Goal: Book appointment/travel/reservation

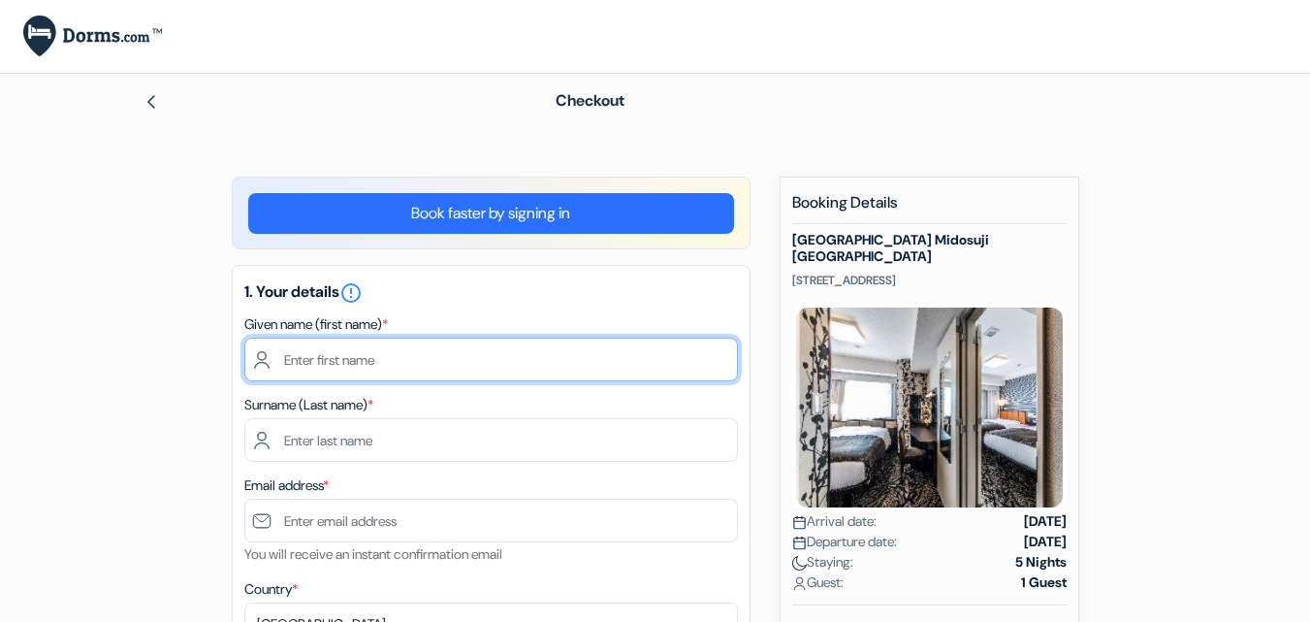
click at [455, 365] on input "text" at bounding box center [491, 359] width 494 height 44
type input "OSIGBEME ALEYE"
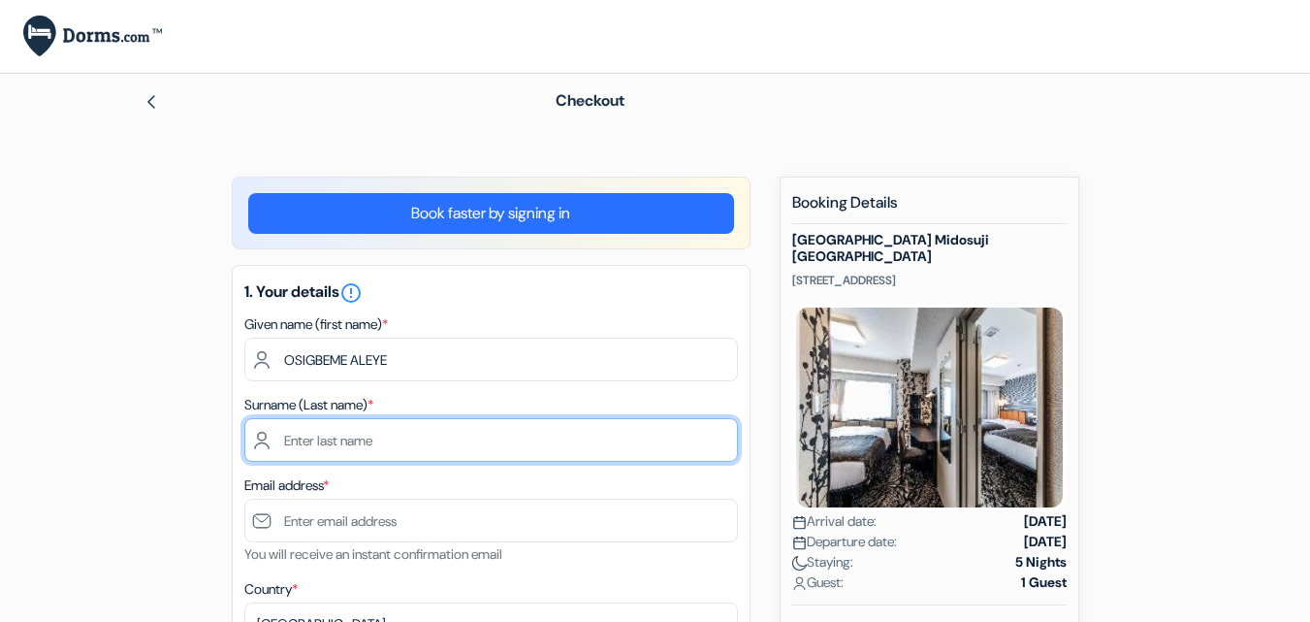
click at [401, 440] on input "text" at bounding box center [491, 440] width 494 height 44
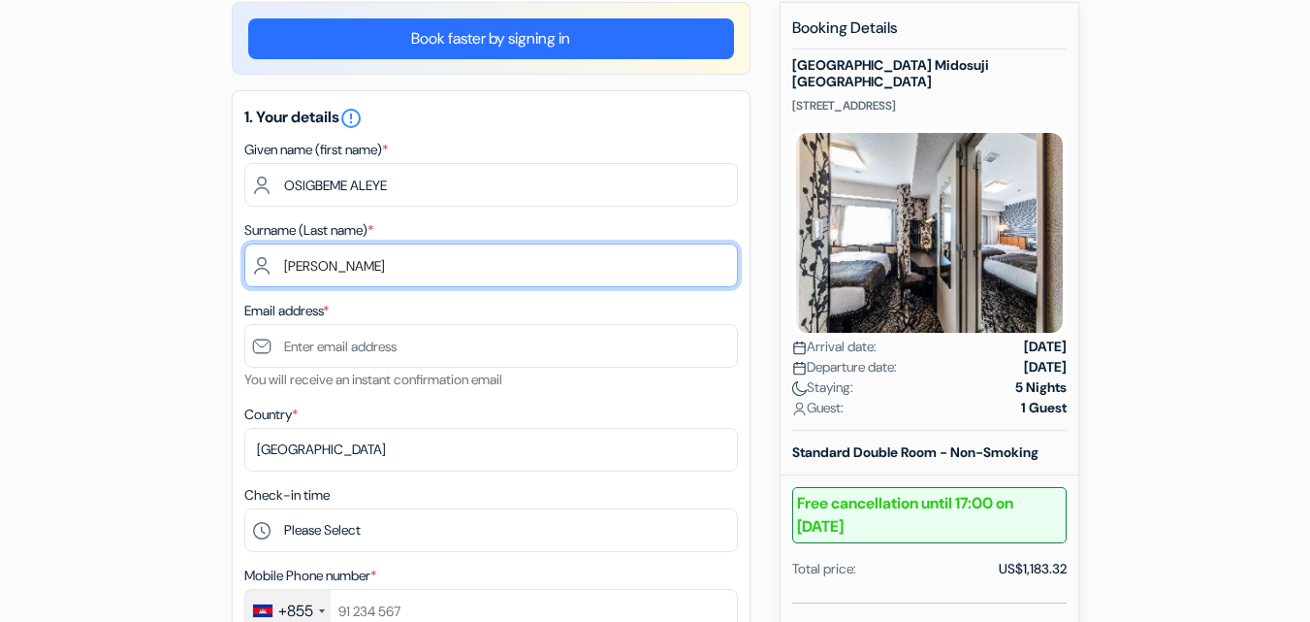
scroll to position [177, 0]
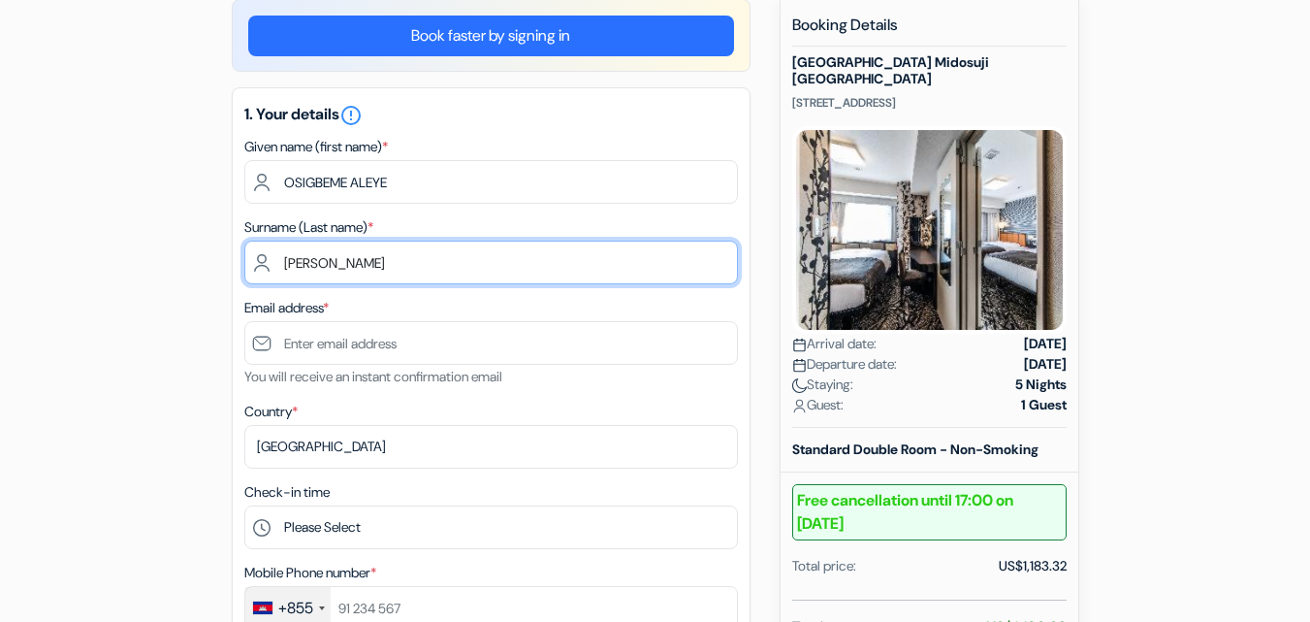
type input "BOSSEY"
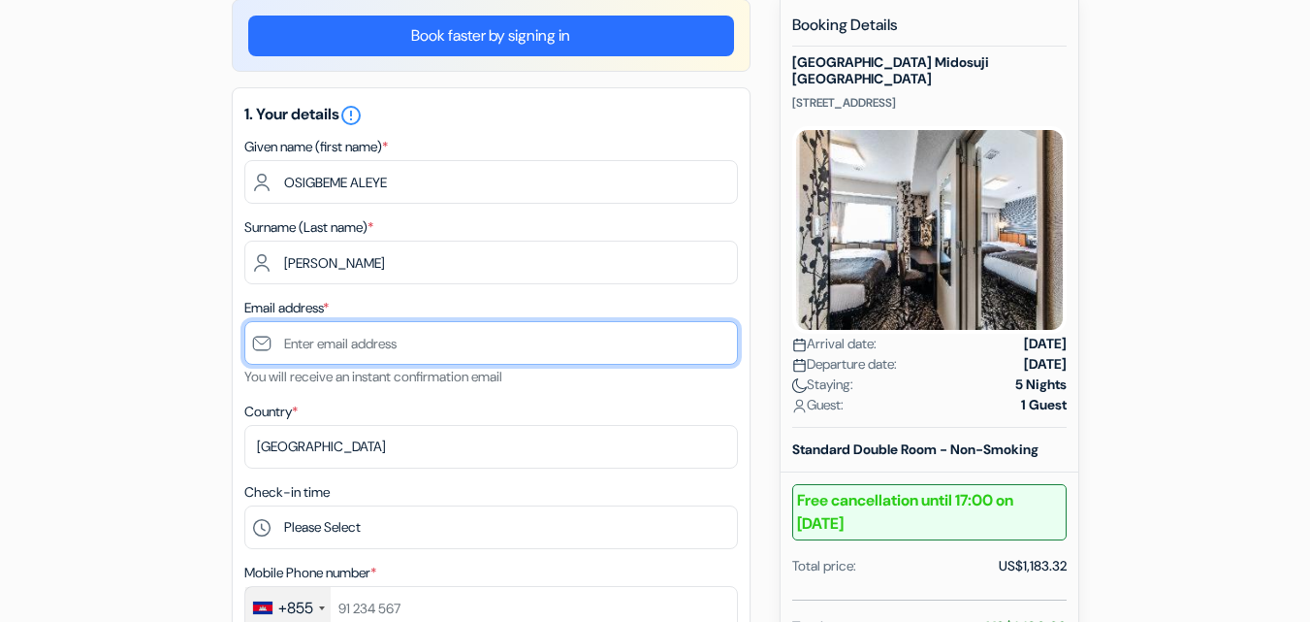
click at [362, 352] on input "text" at bounding box center [491, 343] width 494 height 44
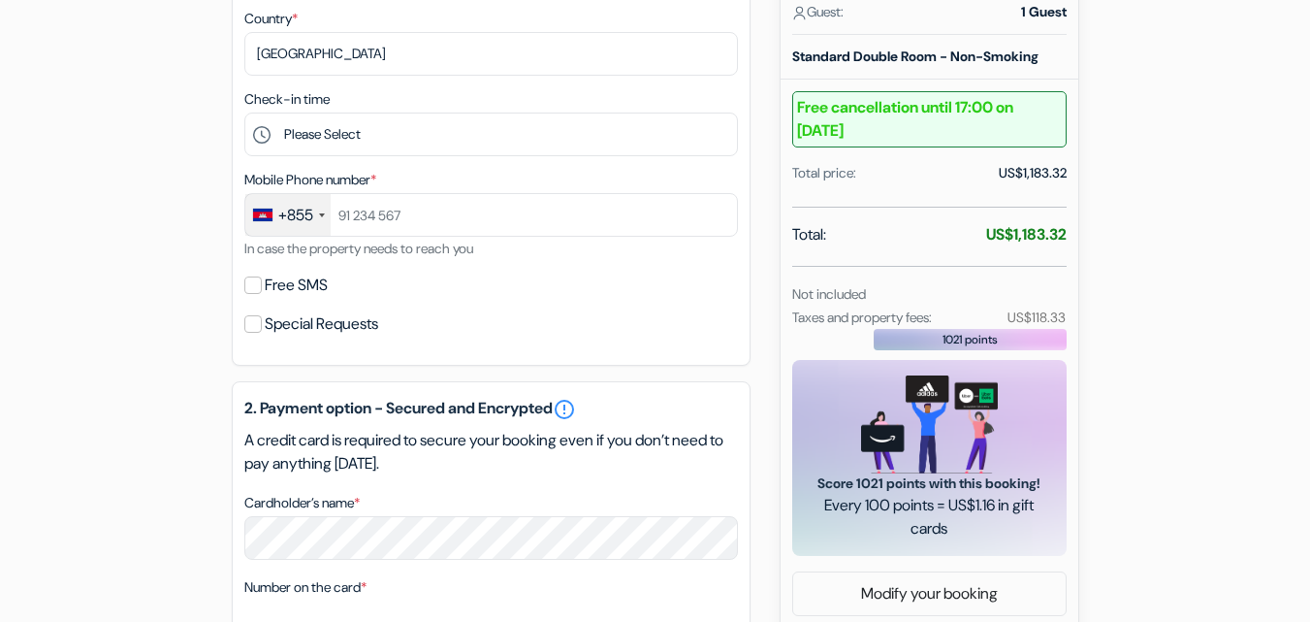
scroll to position [587, 0]
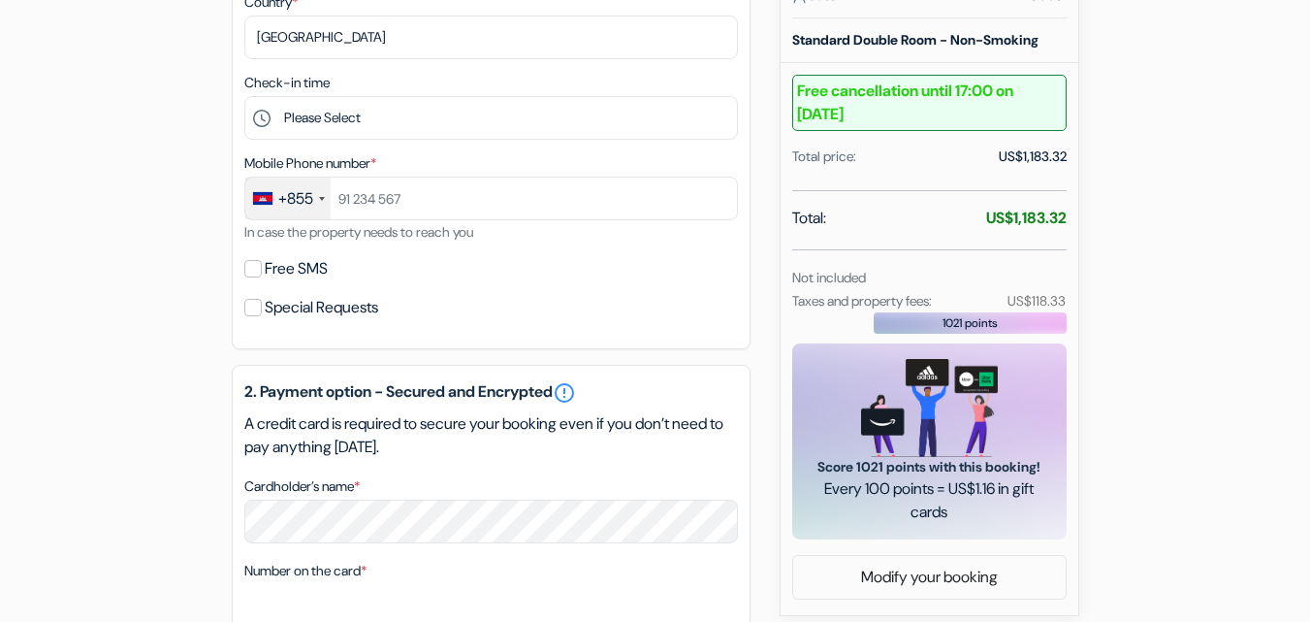
type input "[EMAIL_ADDRESS][DOMAIN_NAME]"
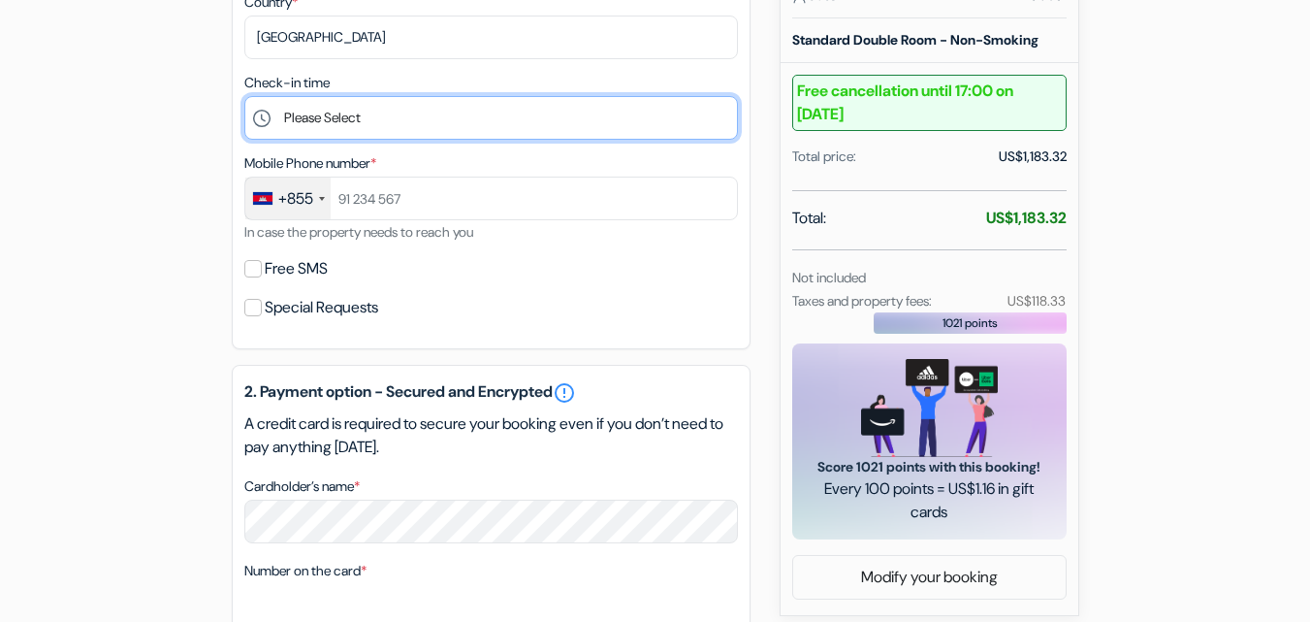
click at [423, 116] on select "Please Select 15:00 16:00 17:00 18:00 19:00 20:00 21:00 22:00 23:00 0:00" at bounding box center [491, 118] width 494 height 44
select select "15"
click at [244, 96] on select "Please Select 15:00 16:00 17:00 18:00 19:00 20:00 21:00 22:00 23:00 0:00" at bounding box center [491, 118] width 494 height 44
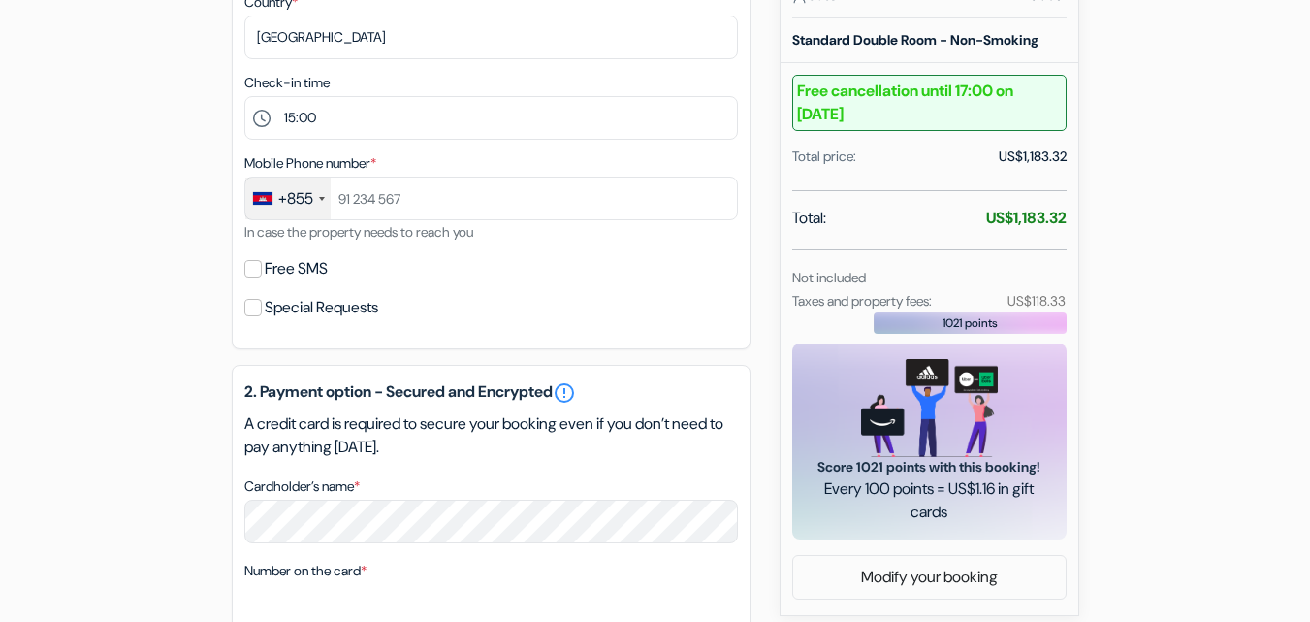
click at [325, 205] on div "+855" at bounding box center [287, 198] width 85 height 42
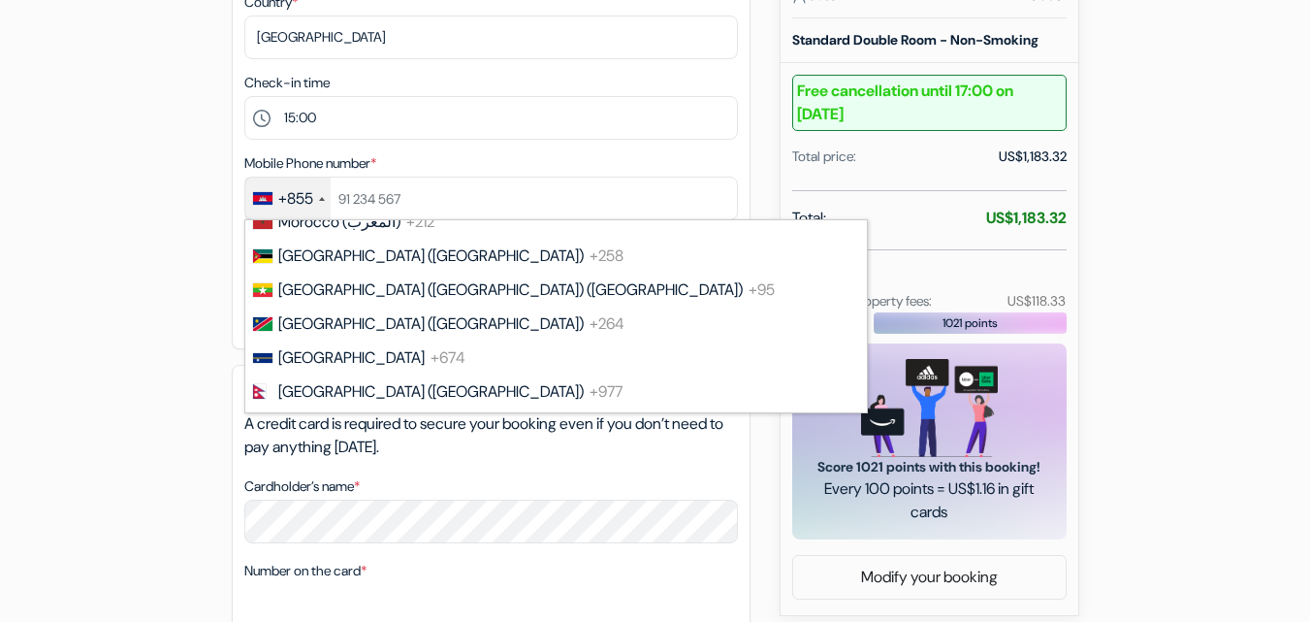
scroll to position [5325, 0]
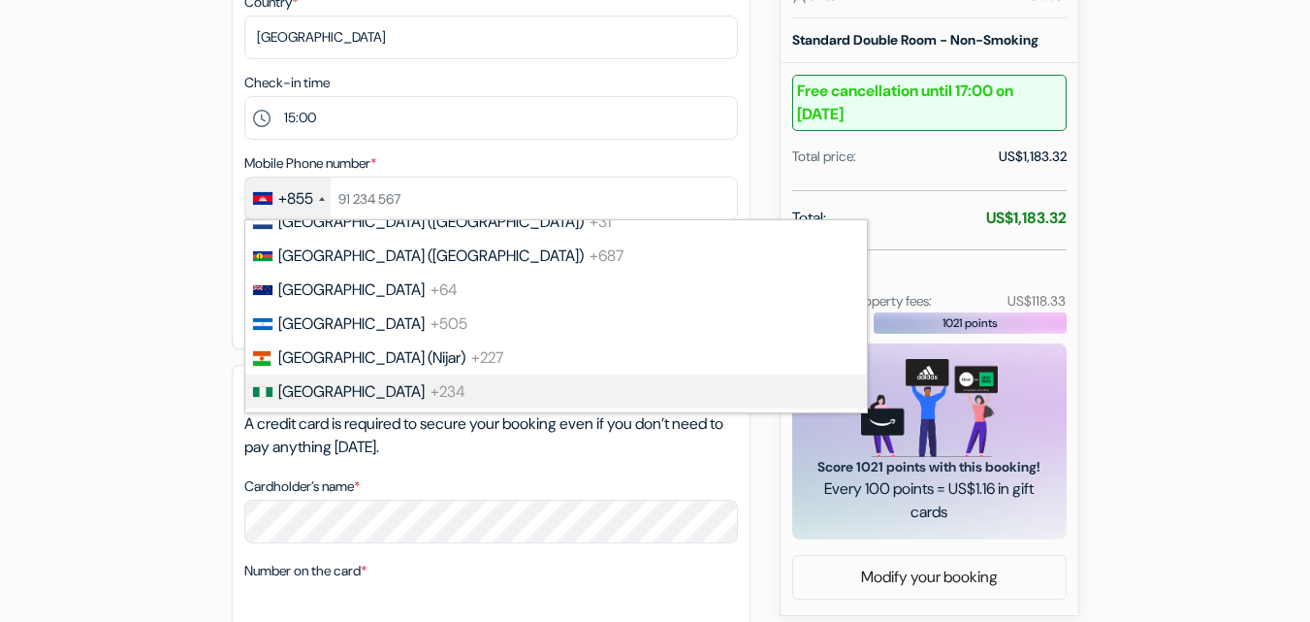
click at [332, 382] on li "Nigeria +234" at bounding box center [554, 391] width 623 height 34
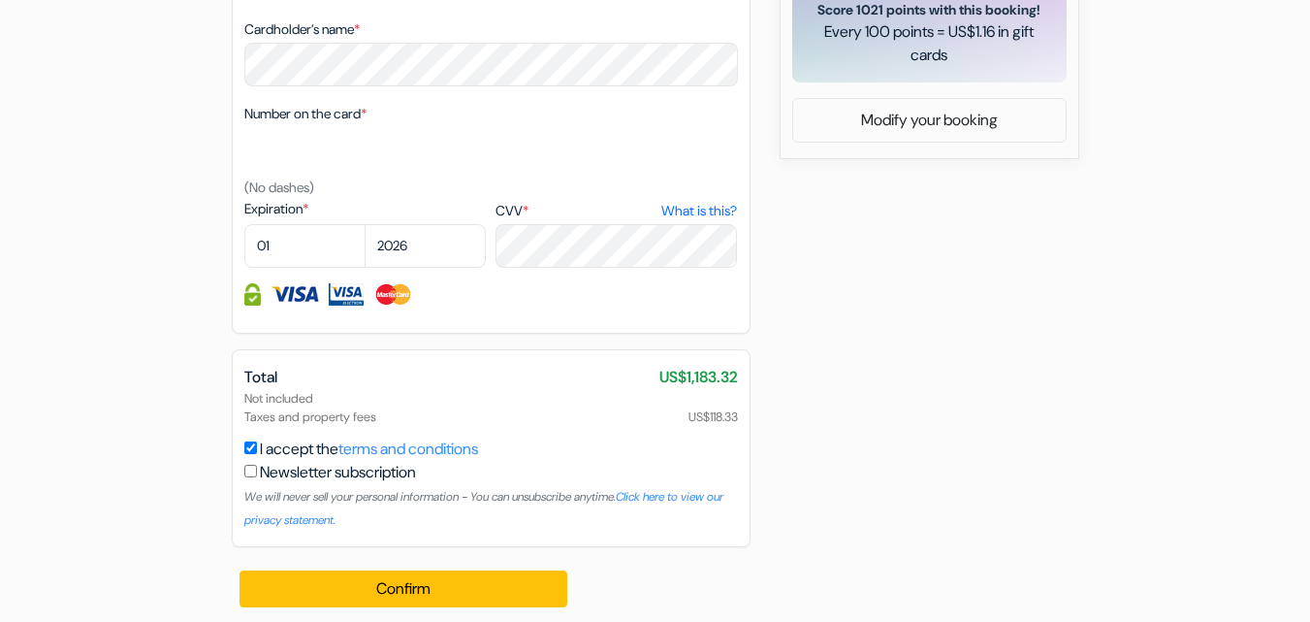
scroll to position [1052, 0]
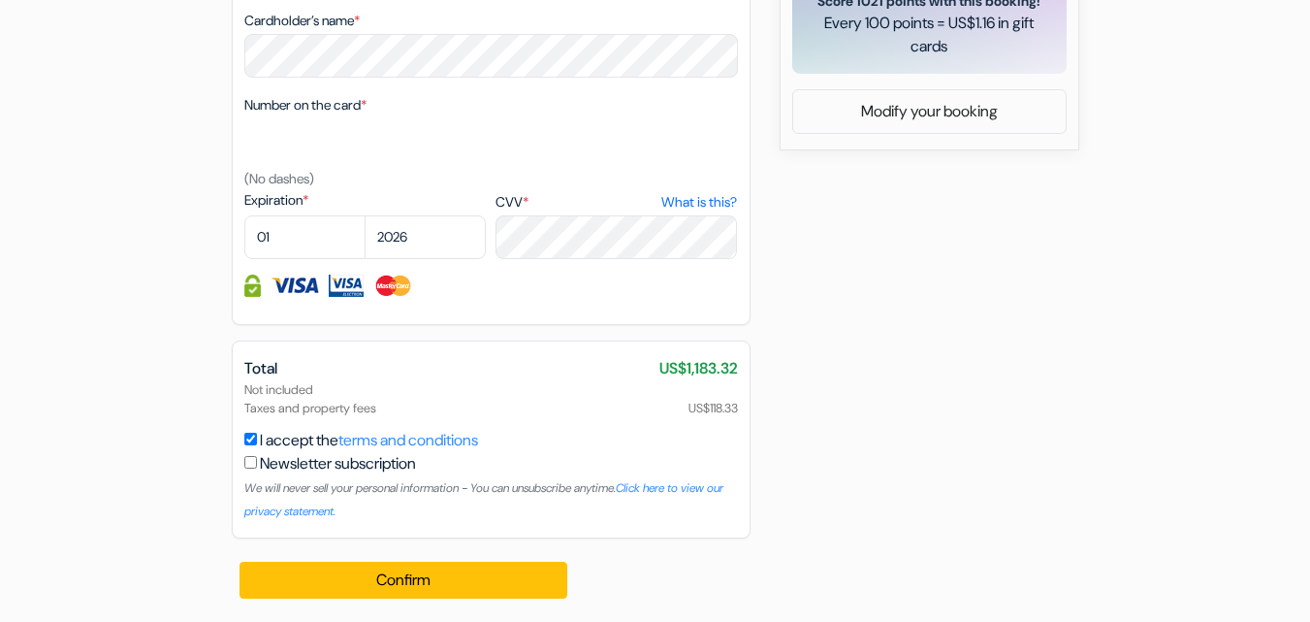
type input "9064334434"
select select "2028"
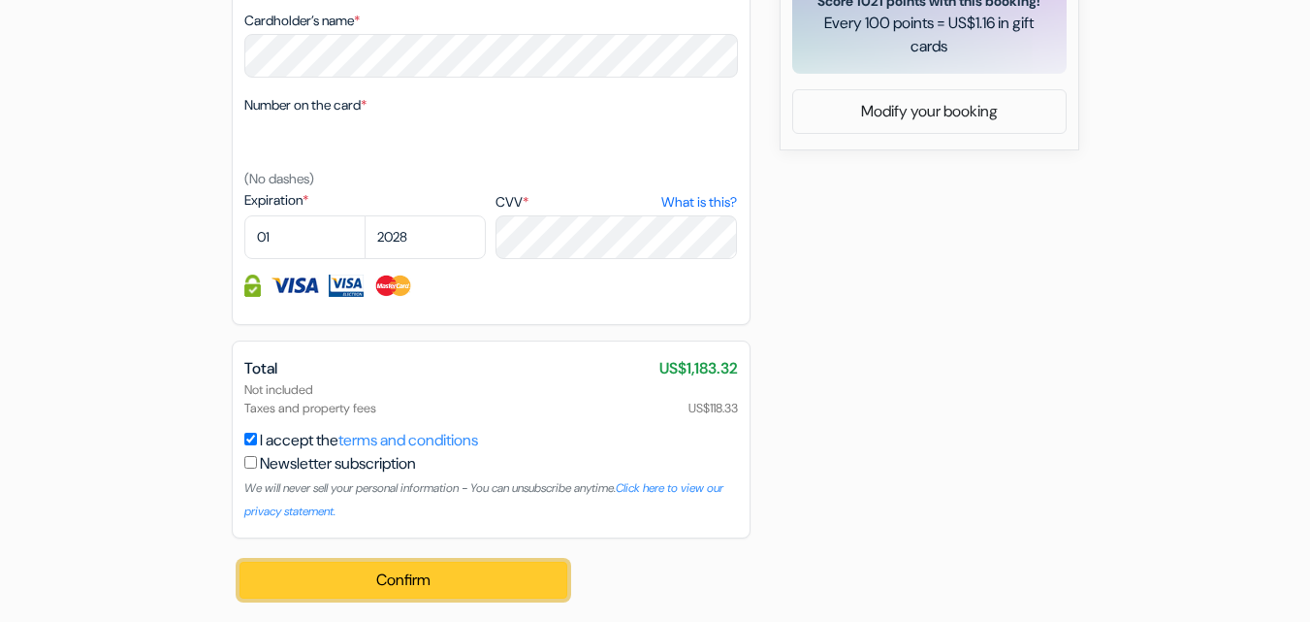
click at [455, 568] on button "Confirm Loading..." at bounding box center [403, 579] width 329 height 37
